Goal: Share content: Share content

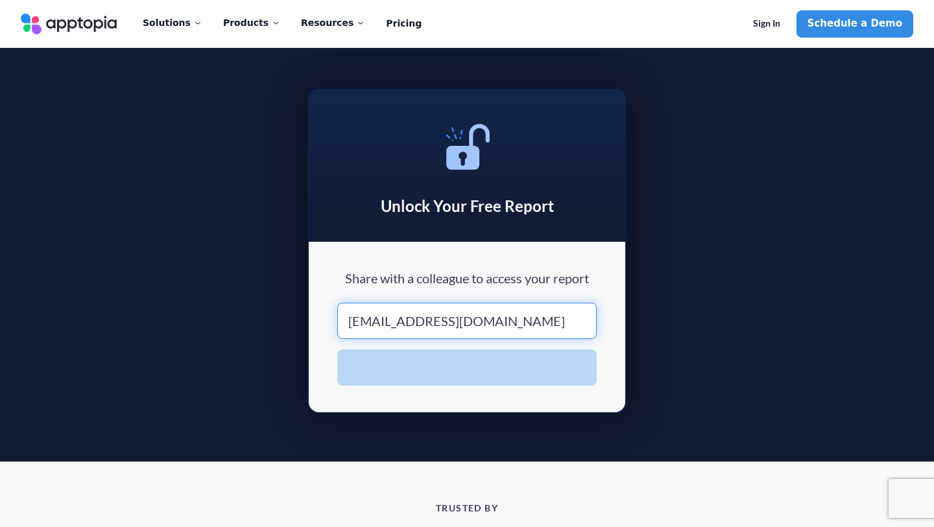
click at [349, 324] on input "[EMAIL_ADDRESS][DOMAIN_NAME]" at bounding box center [466, 321] width 259 height 36
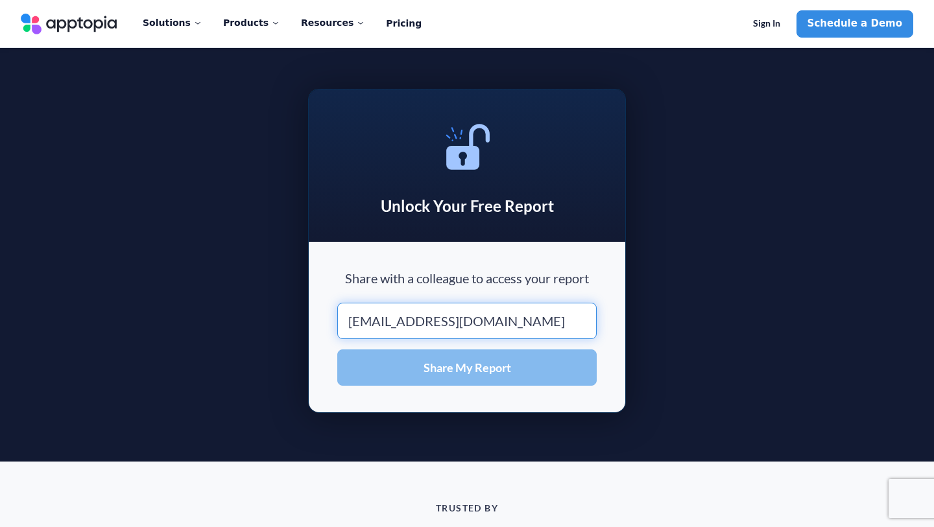
type input "[EMAIL_ADDRESS][DOMAIN_NAME]"
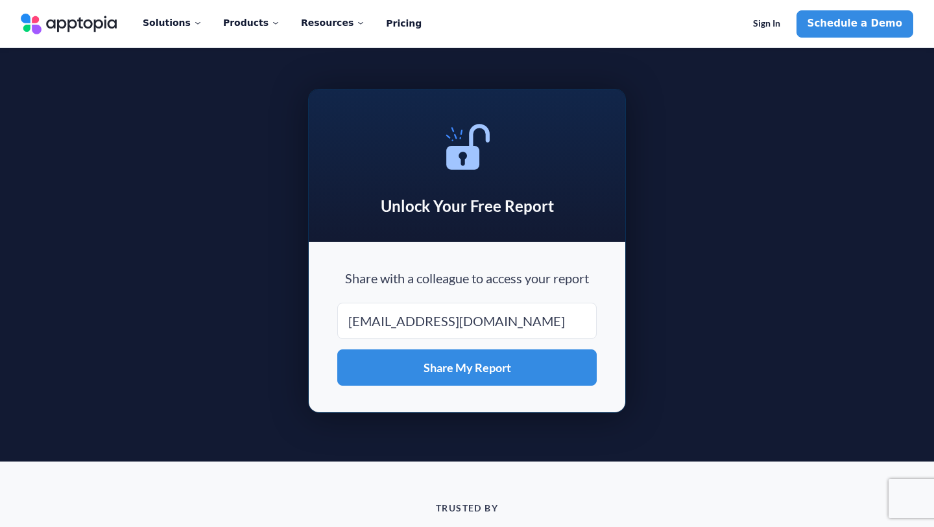
drag, startPoint x: 413, startPoint y: 354, endPoint x: 420, endPoint y: 361, distance: 9.6
click at [413, 354] on button "Share My Report" at bounding box center [466, 368] width 259 height 36
